Goal: Task Accomplishment & Management: Use online tool/utility

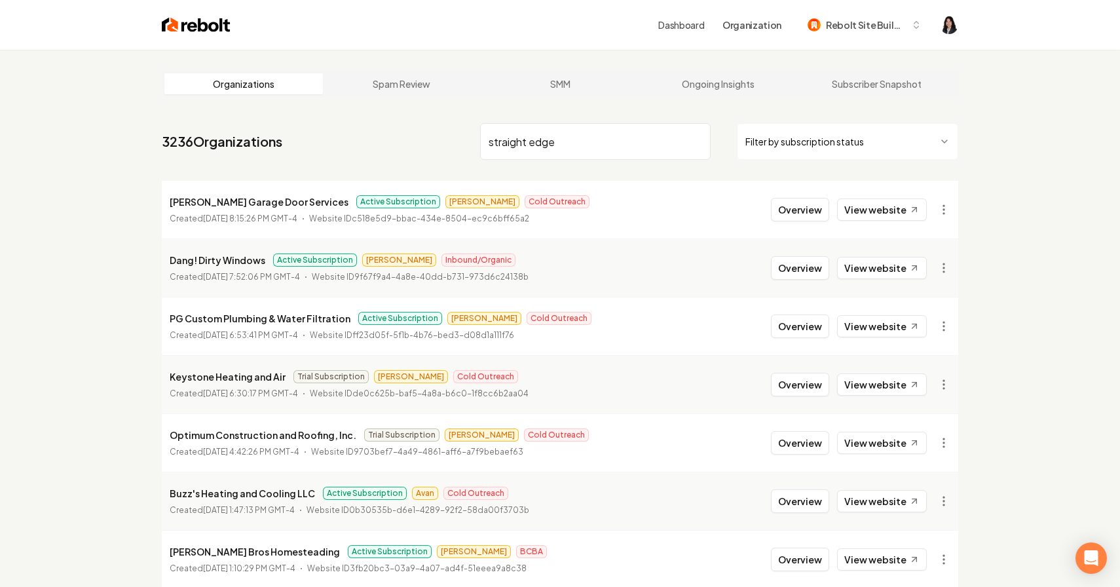
click at [698, 145] on input "straight edge" at bounding box center [595, 141] width 230 height 37
click at [696, 142] on input "straight edge" at bounding box center [595, 141] width 230 height 37
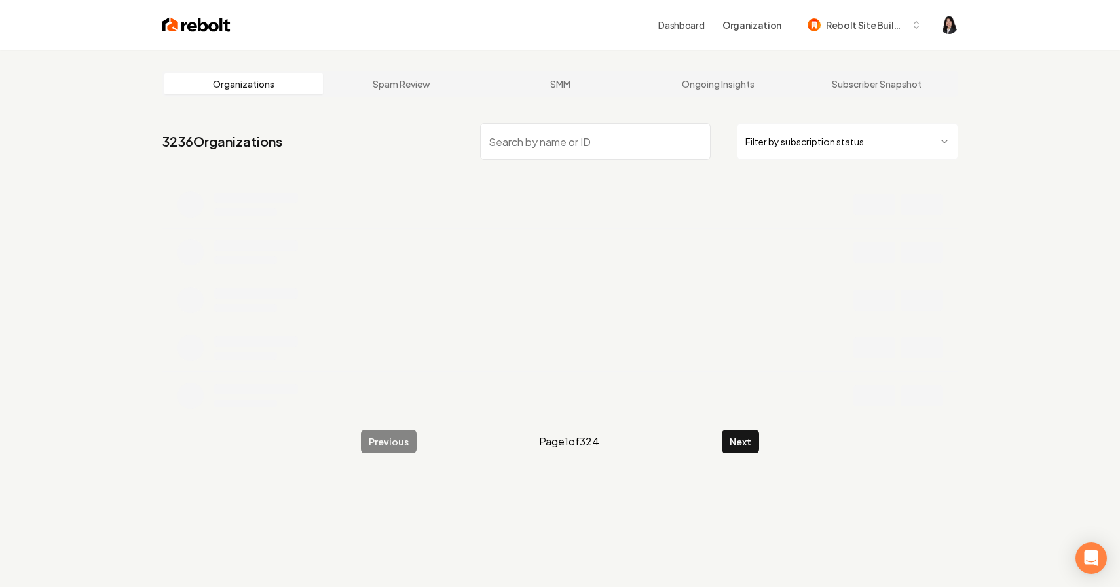
click at [779, 147] on html "Dashboard Organization Rebolt Site Builder Organizations Spam Review SMM Ongoin…" at bounding box center [560, 293] width 1120 height 587
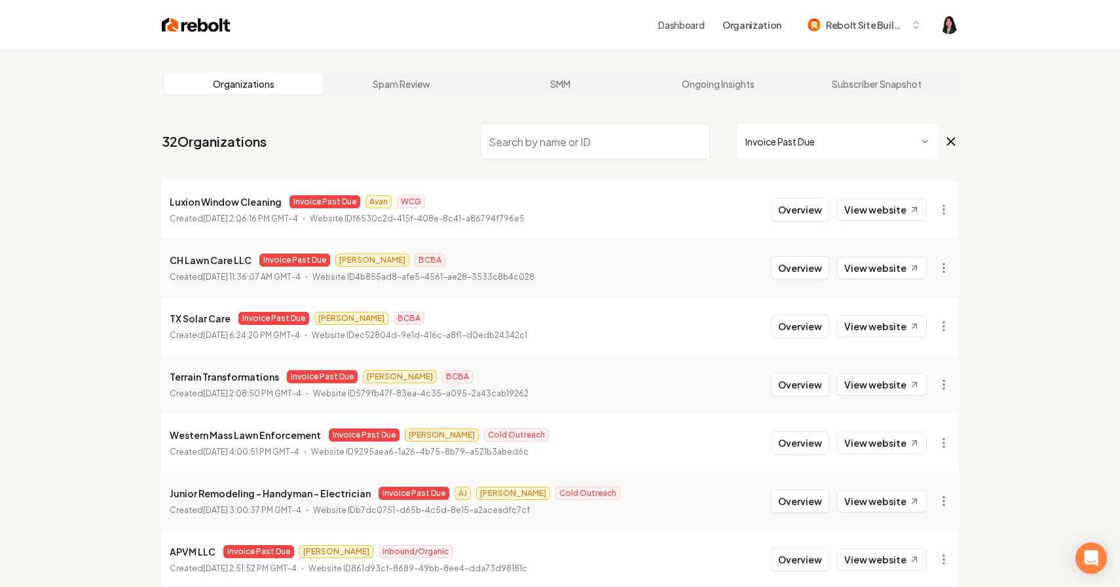
click at [634, 140] on input "search" at bounding box center [595, 141] width 230 height 37
click at [954, 136] on icon at bounding box center [951, 142] width 14 height 16
click at [623, 143] on input "jg" at bounding box center [595, 141] width 230 height 37
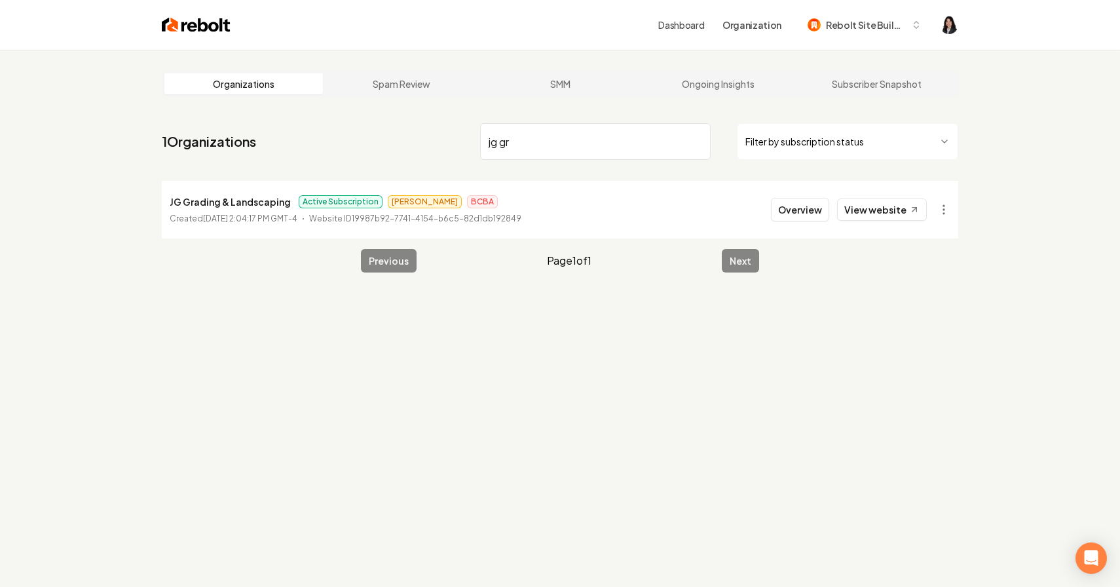
type input "jg gr"
drag, startPoint x: 285, startPoint y: 202, endPoint x: 136, endPoint y: 201, distance: 149.3
click at [136, 201] on div "Organizations Spam Review SMM Ongoing Insights Subscriber Snapshot 1 Organizati…" at bounding box center [560, 343] width 1120 height 587
copy p "JG Grading & Landscaping"
click at [695, 141] on input "jg gr" at bounding box center [595, 141] width 230 height 37
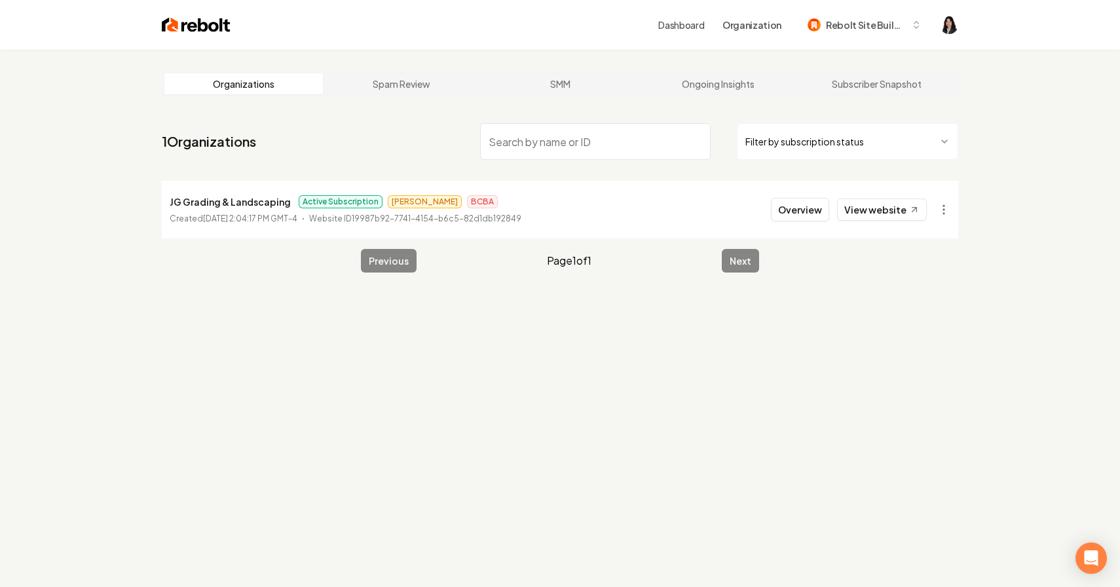
paste input "PG Custom Plumbing & Water Filtration"
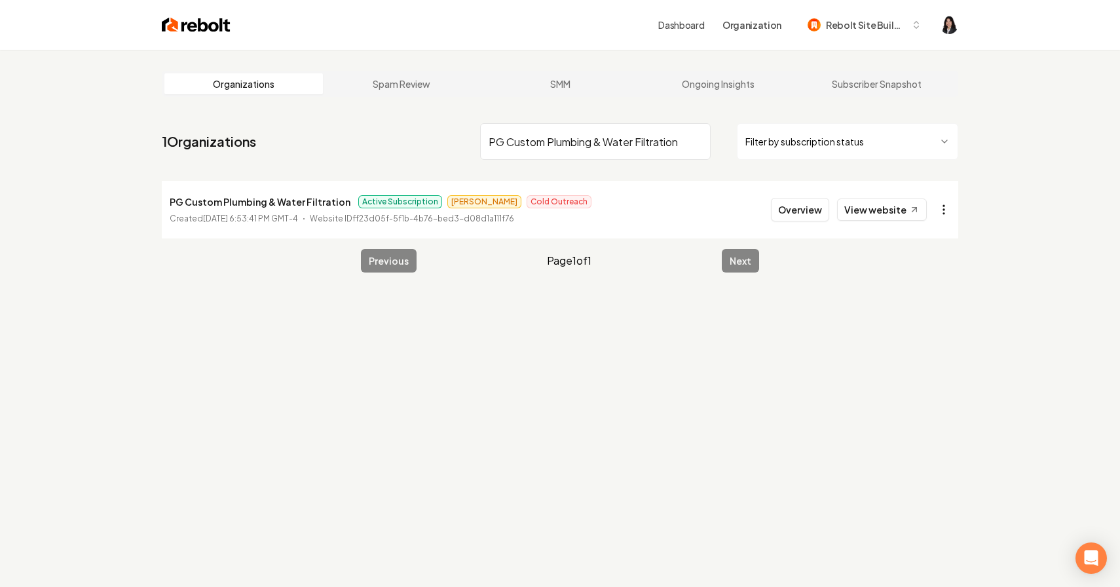
type input "PG Custom Plumbing & Water Filtration"
click at [947, 211] on html "Dashboard Organization Rebolt Site Builder Organizations Spam Review SMM Ongoin…" at bounding box center [560, 293] width 1120 height 587
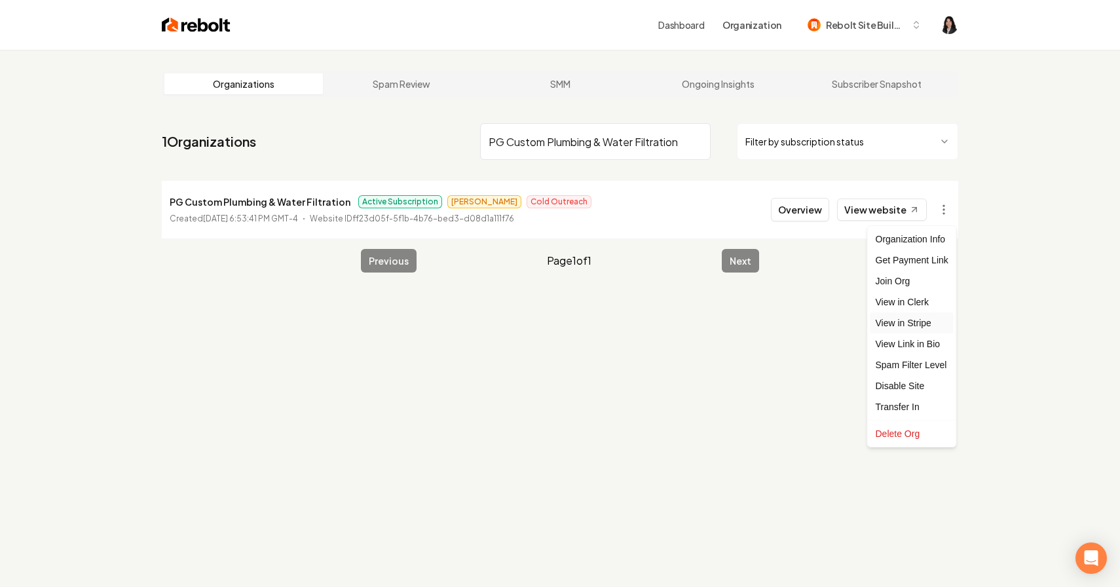
click at [925, 322] on link "View in Stripe" at bounding box center [911, 322] width 83 height 21
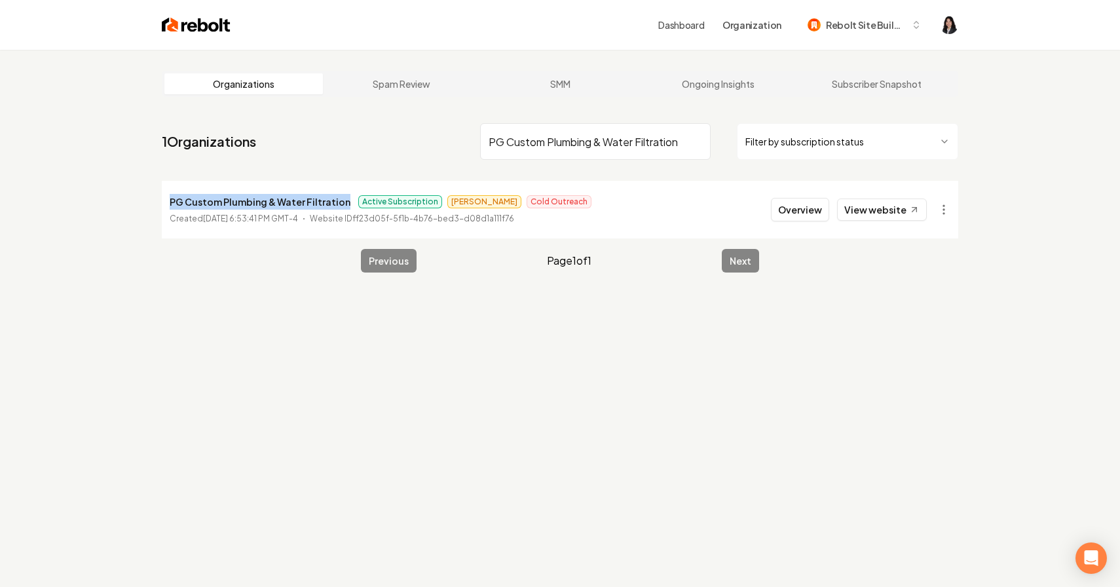
drag, startPoint x: 341, startPoint y: 203, endPoint x: 151, endPoint y: 205, distance: 189.9
click at [151, 205] on main "Organizations Spam Review SMM Ongoing Insights Subscriber Snapshot 1 Organizati…" at bounding box center [560, 172] width 838 height 244
copy p "PG Custom Plumbing & Water Filtration"
click at [699, 143] on input "PG Custom Plumbing & Water Filtration" at bounding box center [595, 141] width 230 height 37
paste input "Castle Heating and Cooling"
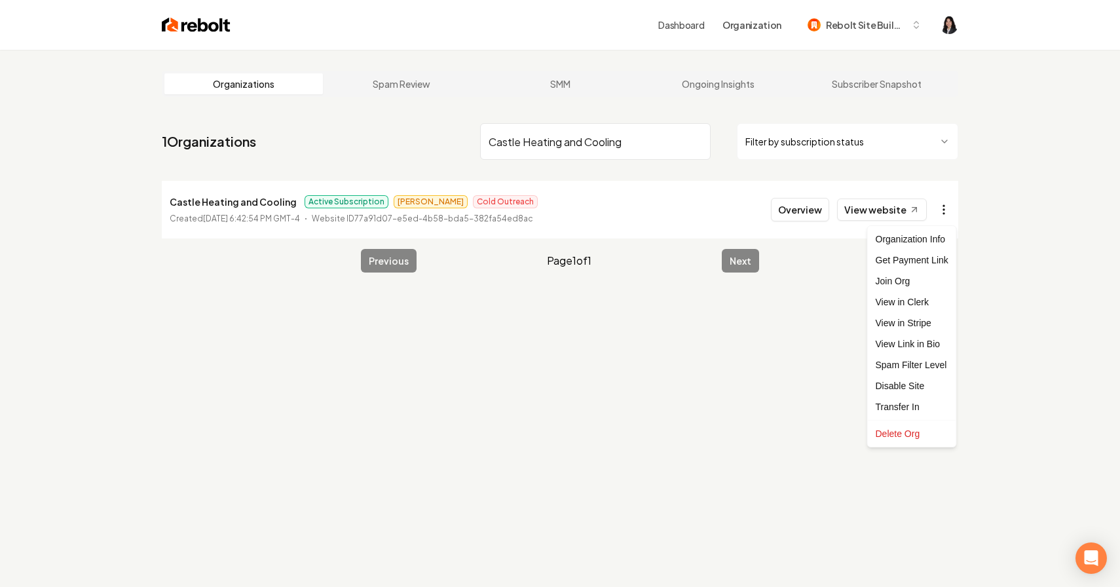
click at [953, 219] on html "Dashboard Organization Rebolt Site Builder Organizations Spam Review SMM Ongoin…" at bounding box center [560, 293] width 1120 height 587
click at [931, 325] on link "View in Stripe" at bounding box center [911, 322] width 83 height 21
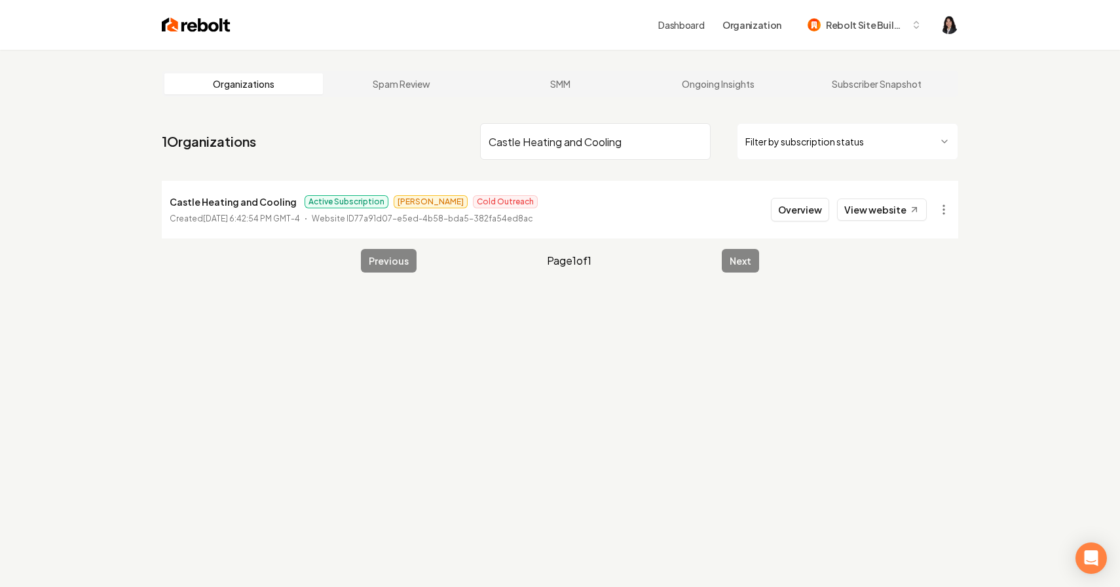
click at [667, 139] on input "Castle Heating and Cooling" at bounding box center [595, 141] width 230 height 37
type input "wattst"
click at [950, 213] on html "Dashboard Organization Rebolt Site Builder Organizations Spam Review SMM Ongoin…" at bounding box center [560, 293] width 1120 height 587
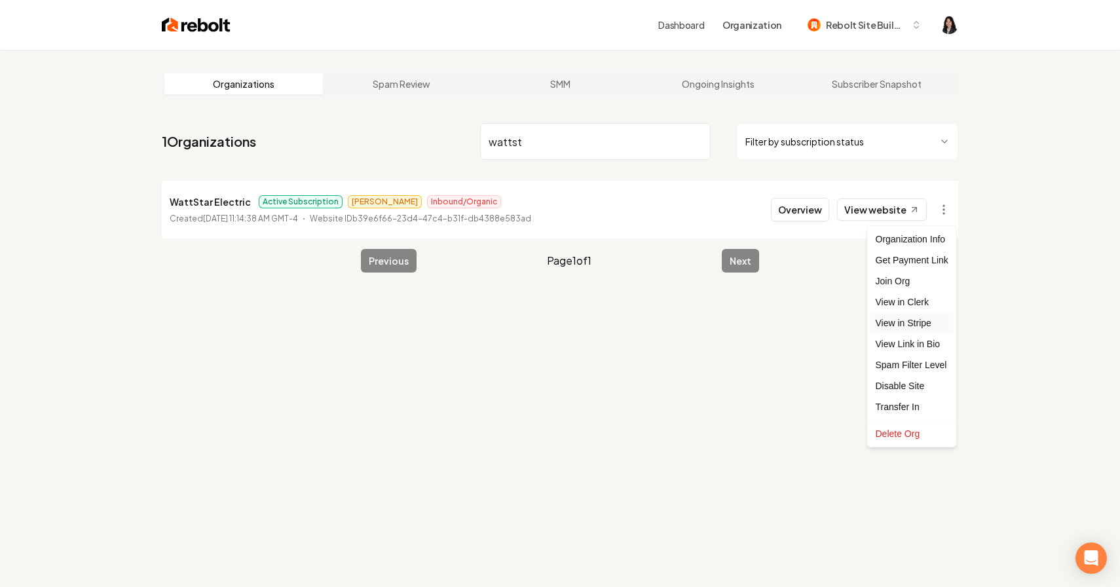
click at [925, 327] on link "View in Stripe" at bounding box center [911, 322] width 83 height 21
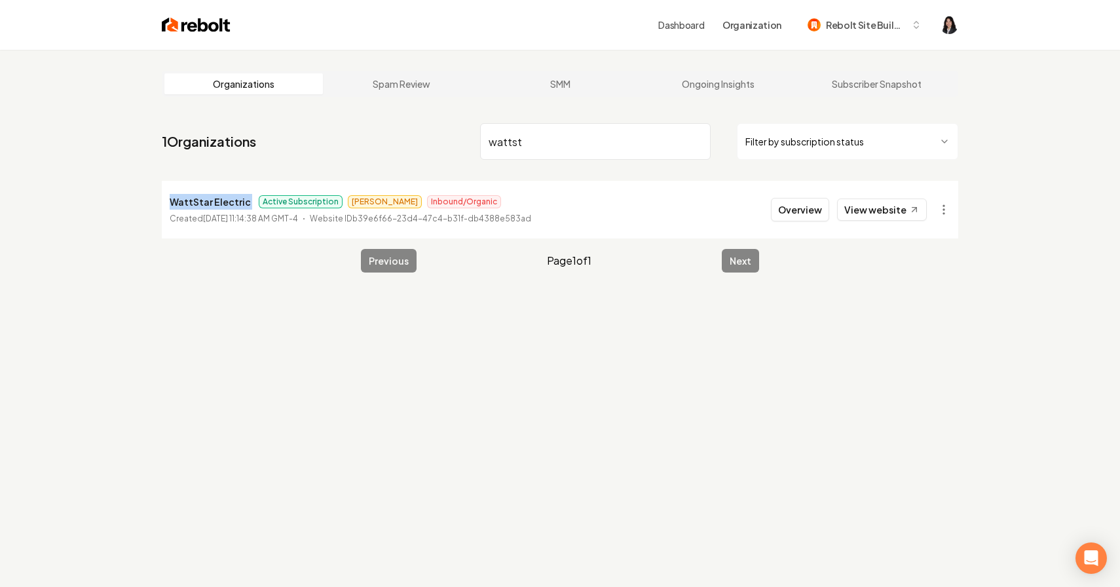
drag, startPoint x: 249, startPoint y: 200, endPoint x: 168, endPoint y: 199, distance: 80.5
click at [168, 199] on li "WattStar Electric Active Subscription [PERSON_NAME] Inbound/Organic Created [DA…" at bounding box center [560, 210] width 796 height 58
copy p "WattStar Electric"
